Goal: Book appointment/travel/reservation

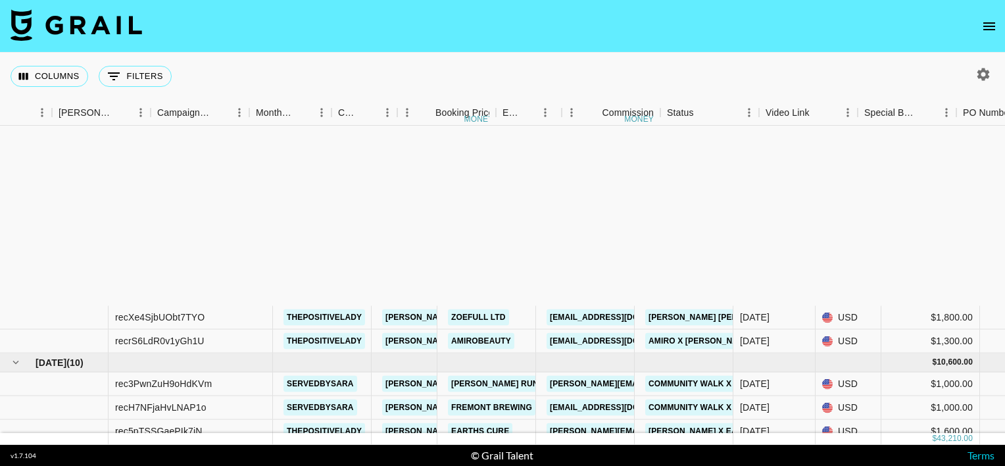
scroll to position [234, 481]
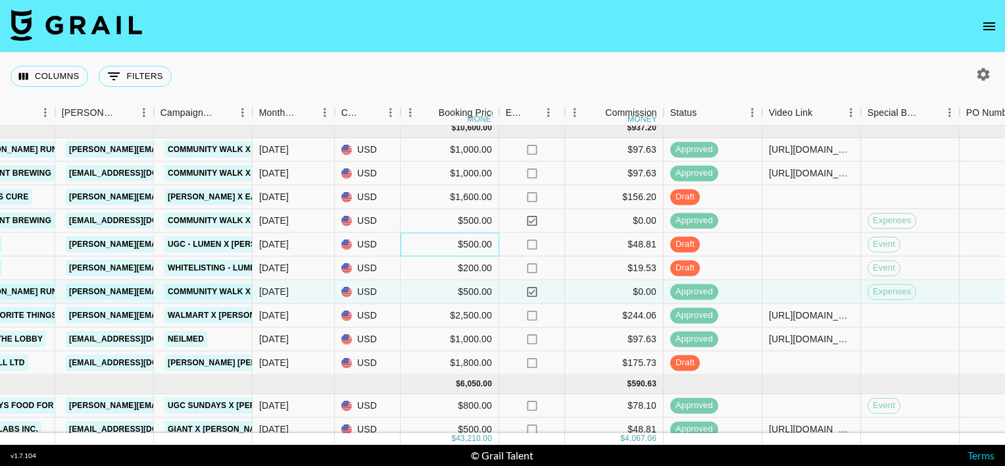
click at [475, 241] on div "$500.00" at bounding box center [450, 245] width 99 height 24
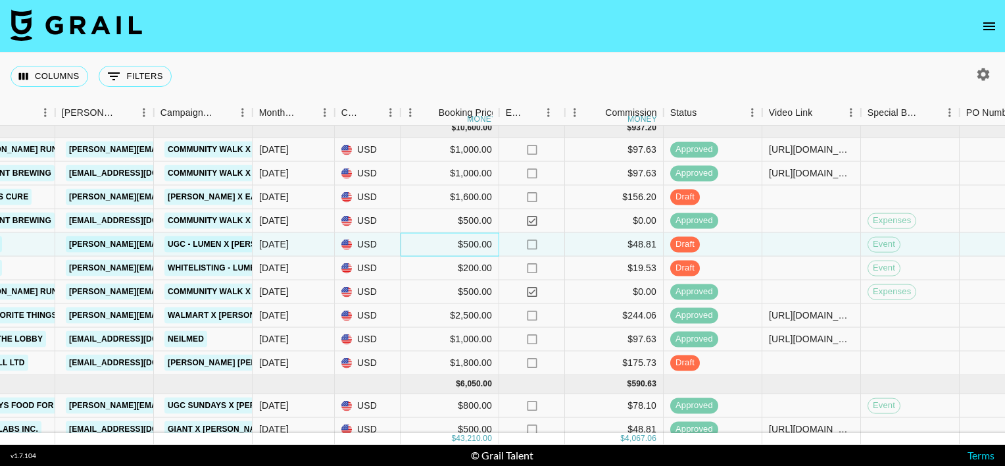
click at [475, 241] on div "$500.00" at bounding box center [450, 245] width 99 height 24
click at [475, 241] on input "500" at bounding box center [449, 244] width 97 height 11
click at [685, 47] on nav at bounding box center [502, 26] width 1005 height 53
click at [284, 243] on div "[DATE]" at bounding box center [274, 243] width 30 height 13
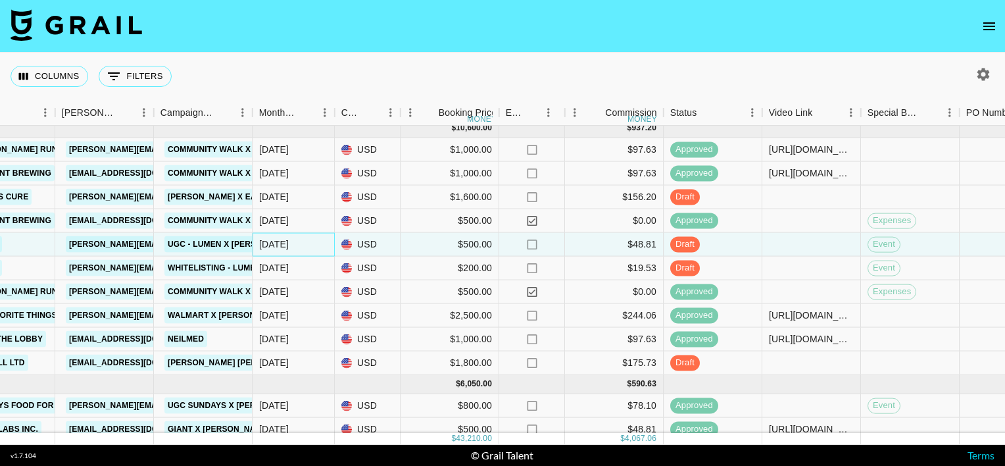
click at [284, 243] on div "[DATE]" at bounding box center [274, 243] width 30 height 13
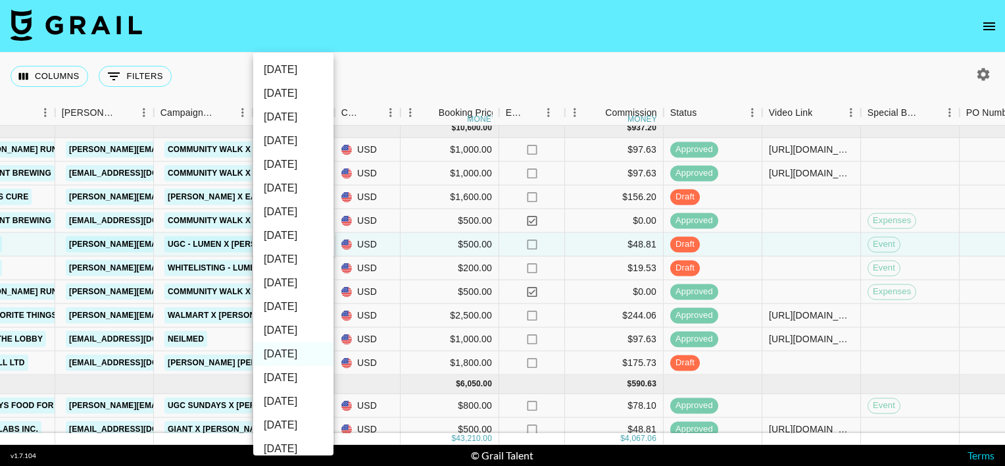
click at [289, 337] on li "[DATE]" at bounding box center [293, 330] width 80 height 24
type input "[DATE]"
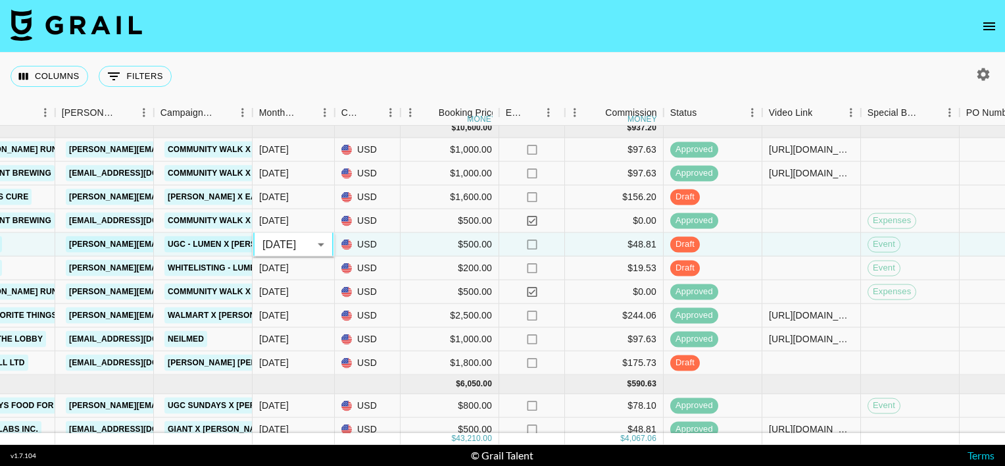
click at [355, 55] on div "Columns 0 Filters + Booking" at bounding box center [502, 76] width 1005 height 47
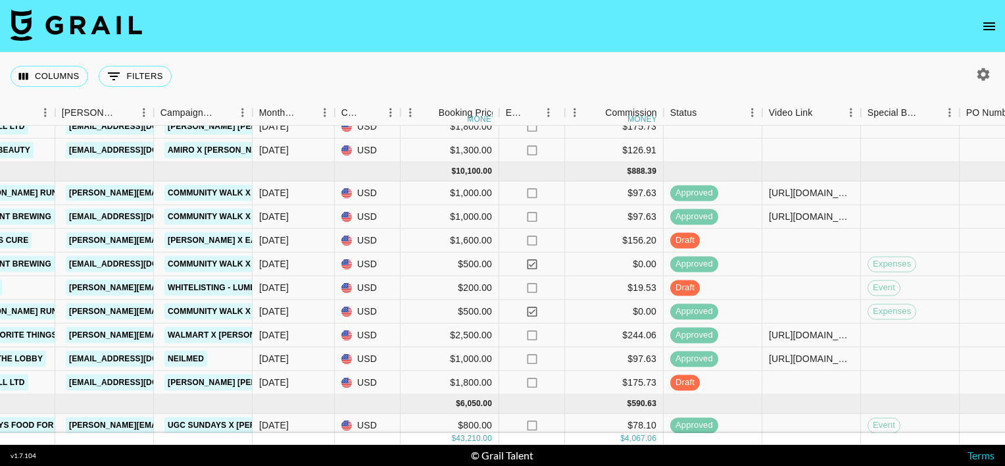
scroll to position [215, 481]
click at [282, 289] on div "[DATE]" at bounding box center [274, 286] width 30 height 13
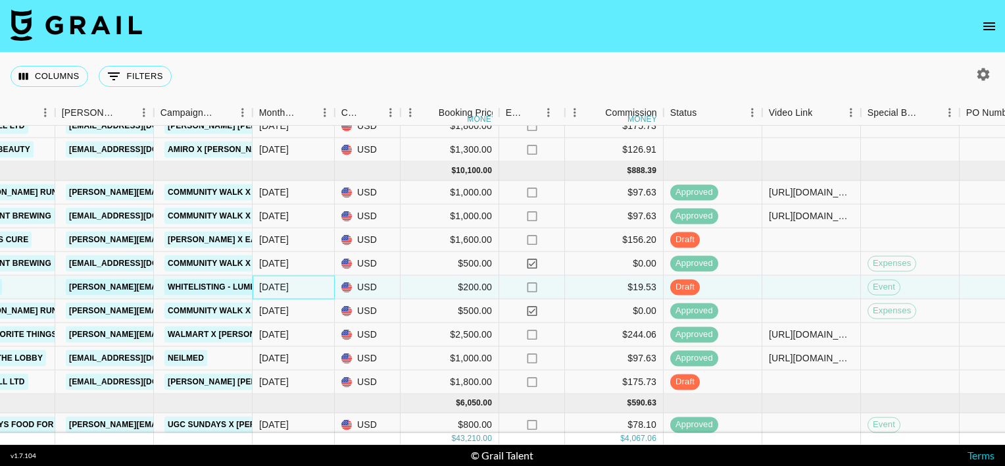
click at [282, 289] on div "[DATE]" at bounding box center [274, 286] width 30 height 13
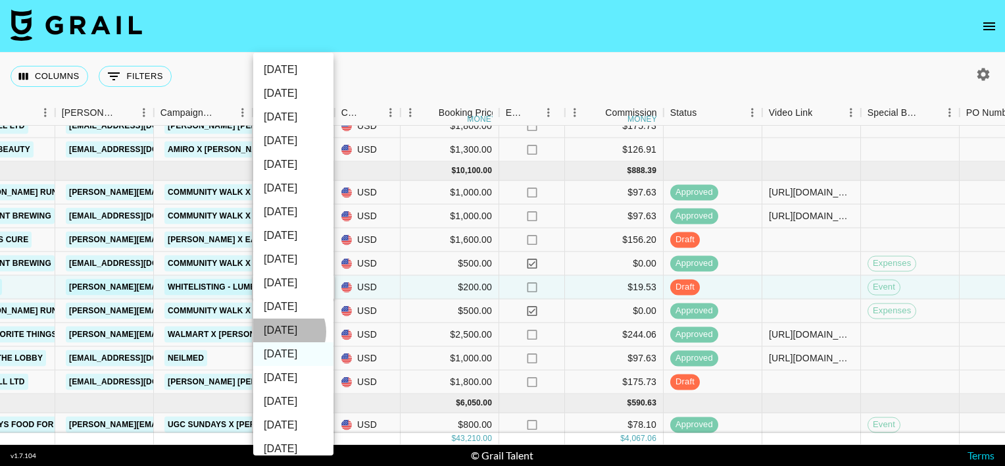
drag, startPoint x: 282, startPoint y: 289, endPoint x: 282, endPoint y: 332, distance: 42.8
click at [282, 332] on li "[DATE]" at bounding box center [293, 330] width 80 height 24
type input "[DATE]"
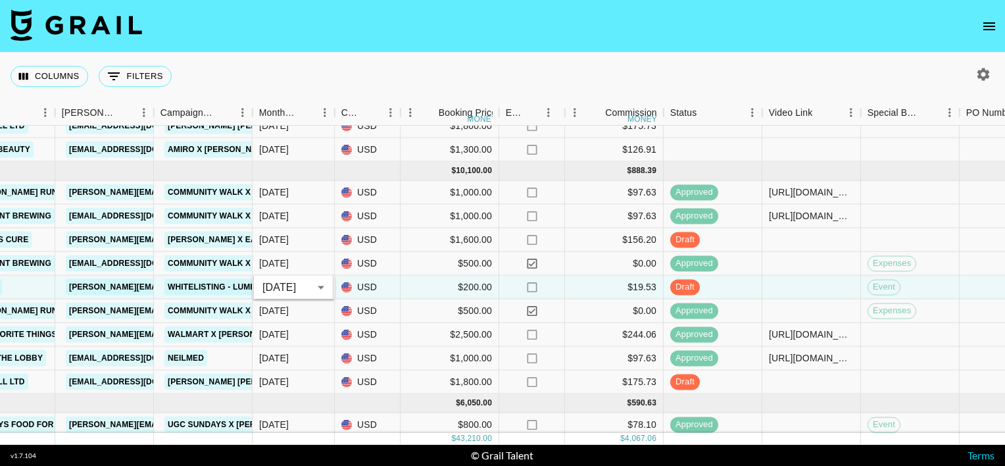
click at [301, 65] on div "Columns 0 Filters + Booking" at bounding box center [502, 76] width 1005 height 47
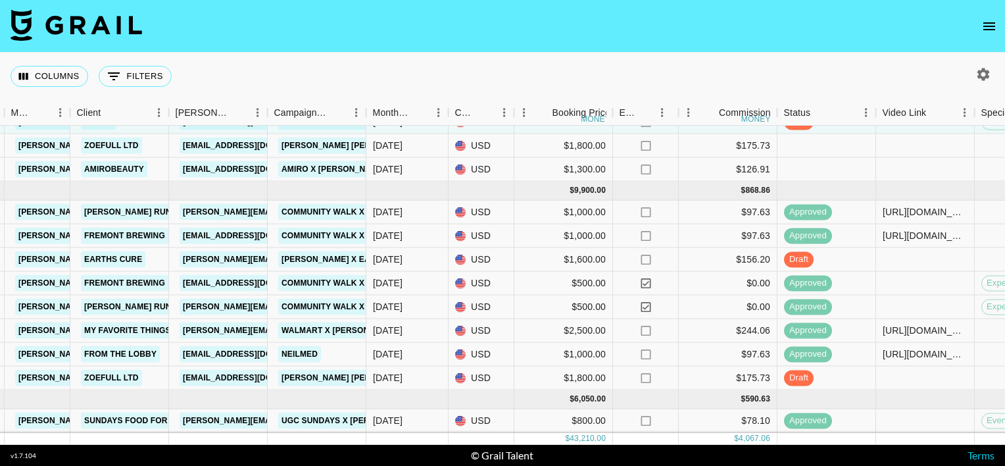
scroll to position [223, 367]
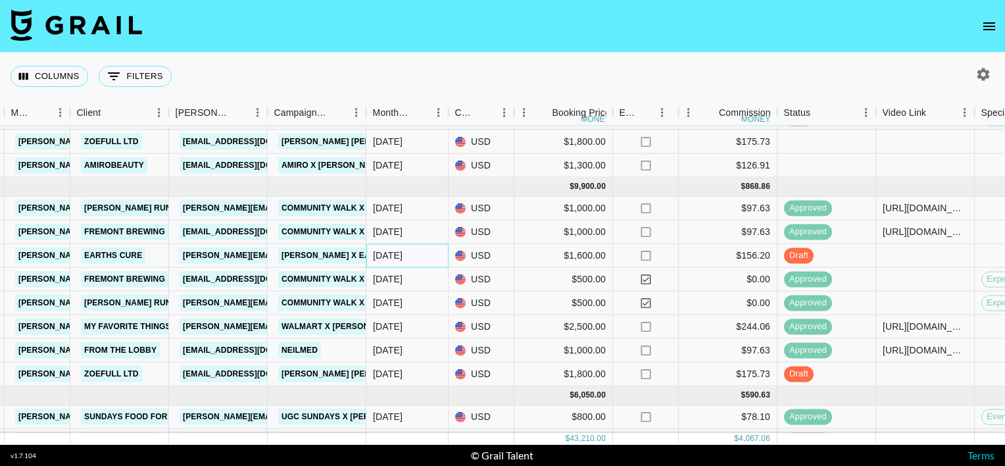
click at [389, 253] on div "[DATE]" at bounding box center [388, 255] width 30 height 13
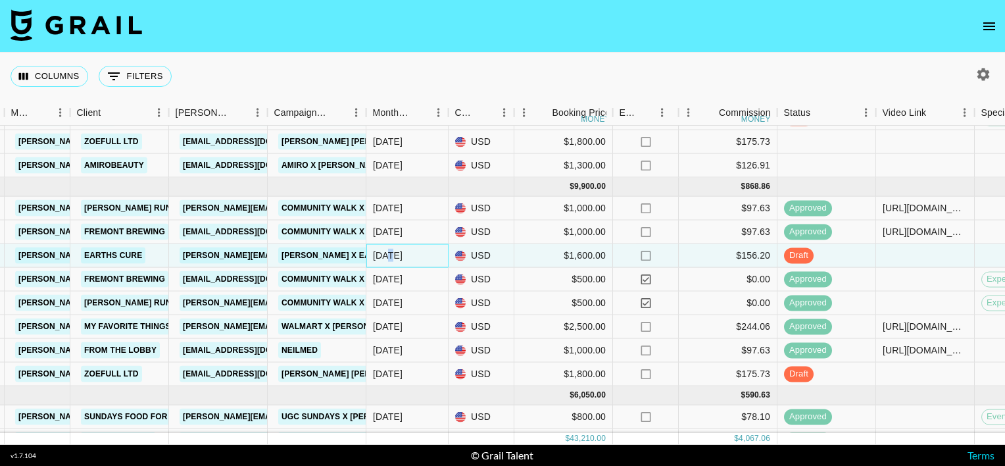
click at [389, 253] on div "[DATE]" at bounding box center [388, 255] width 30 height 13
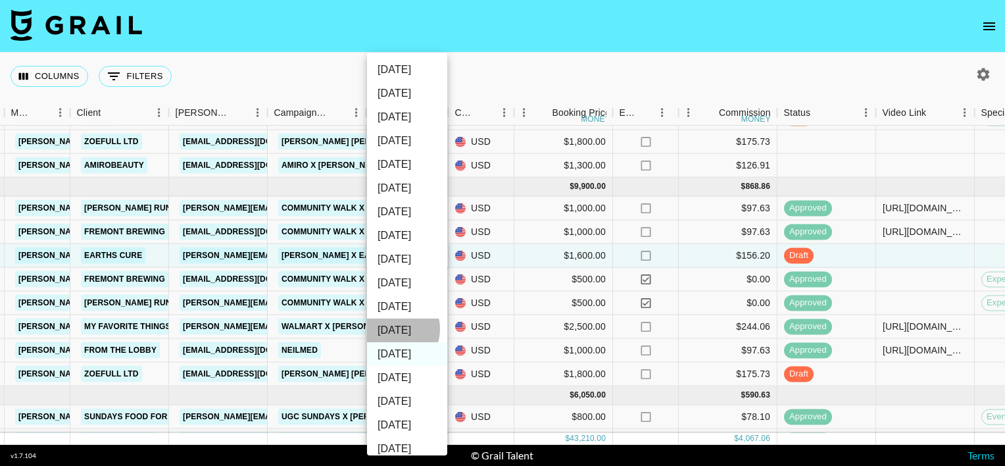
click at [391, 329] on li "[DATE]" at bounding box center [407, 330] width 80 height 24
type input "[DATE]"
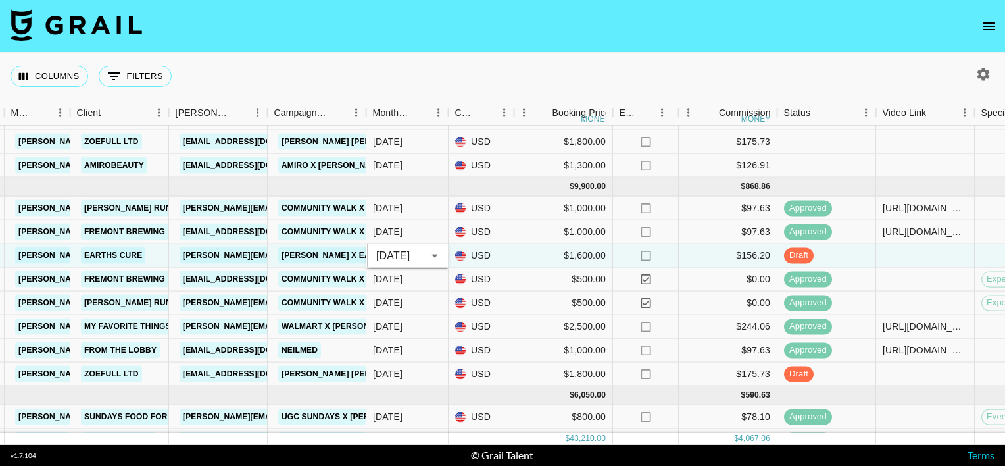
click at [540, 55] on div "Columns 0 Filters + Booking" at bounding box center [502, 76] width 1005 height 47
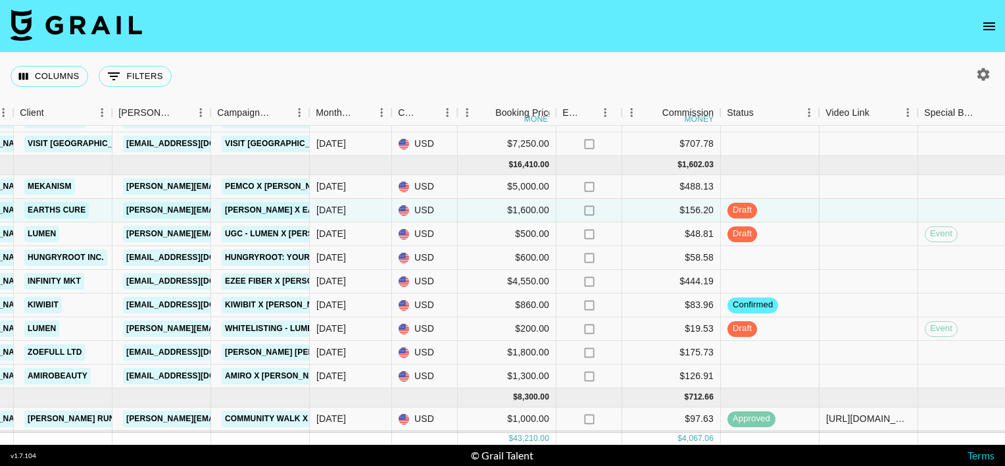
scroll to position [0, 424]
